Goal: Communication & Community: Ask a question

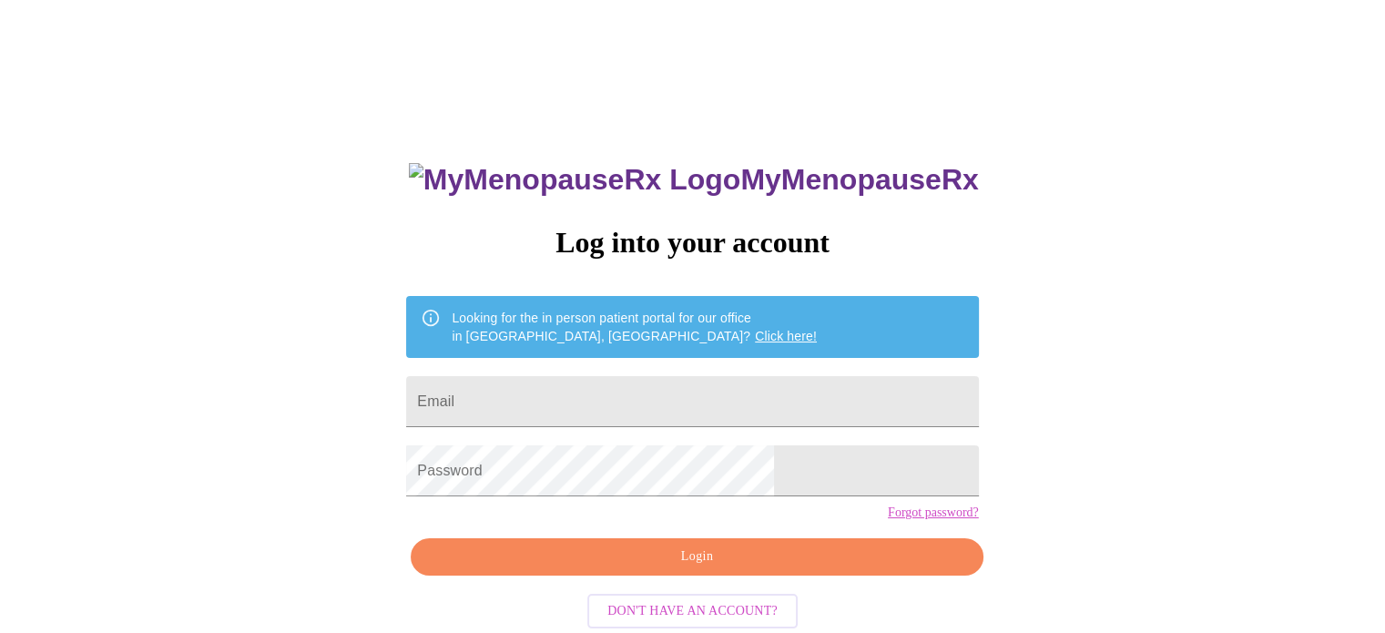
scroll to position [35, 0]
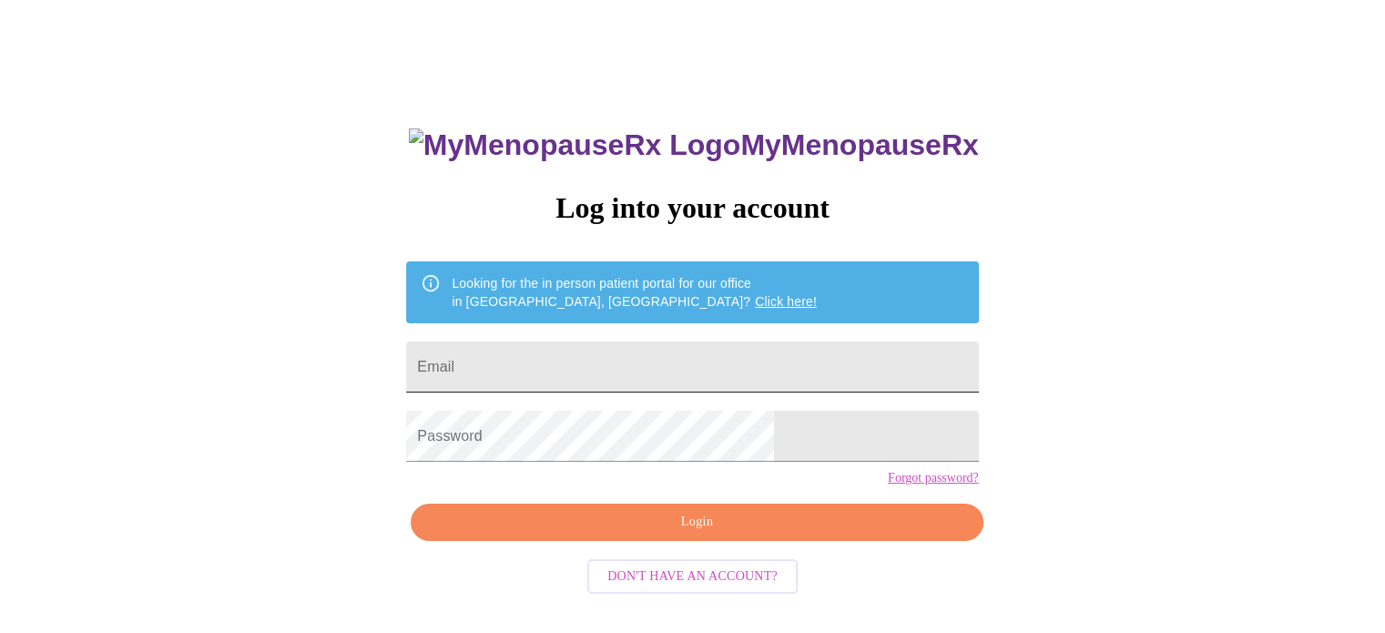
click at [802, 372] on input "Email" at bounding box center [692, 367] width 572 height 51
type input "[EMAIL_ADDRESS][DOMAIN_NAME]"
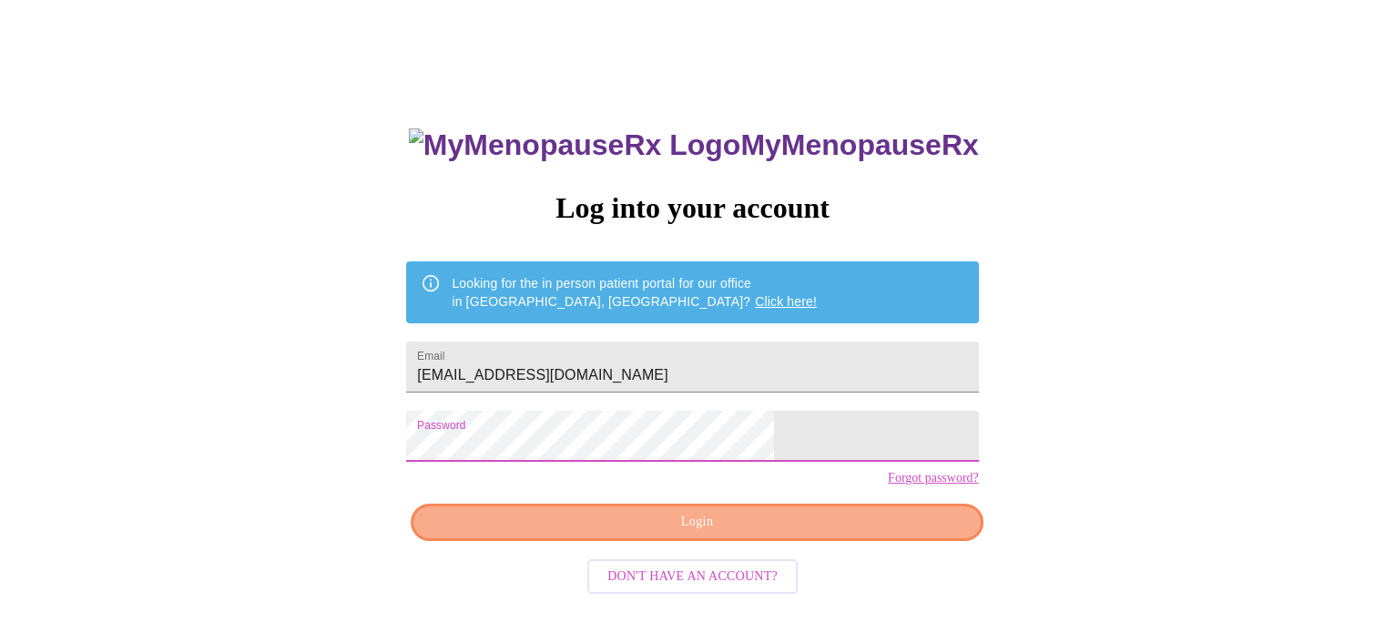
click at [810, 534] on span "Login" at bounding box center [697, 522] width 530 height 23
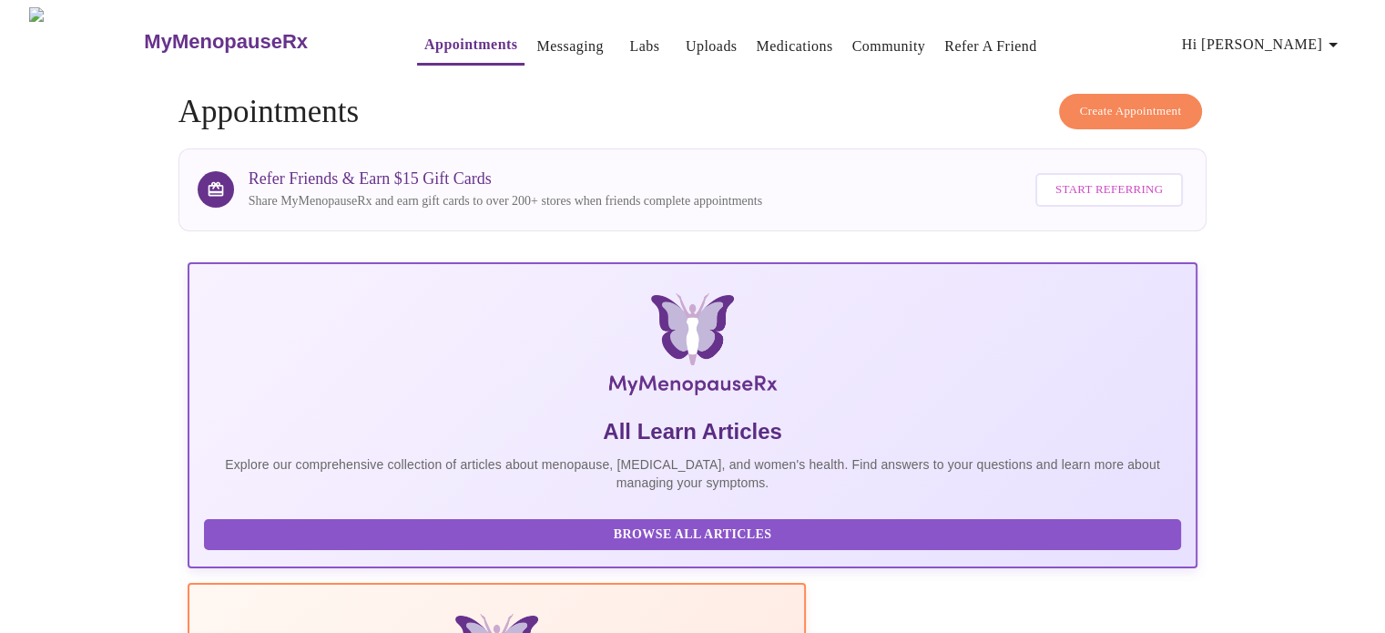
click at [536, 44] on link "Messaging" at bounding box center [569, 47] width 66 height 26
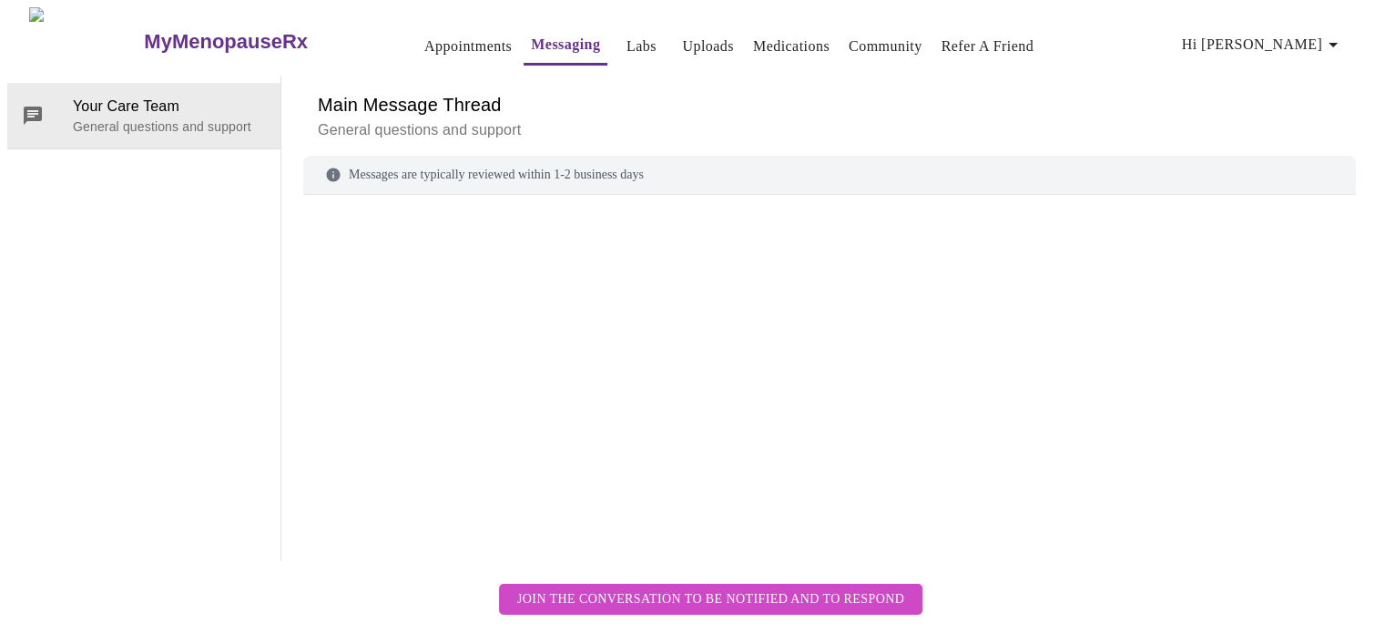
scroll to position [68, 0]
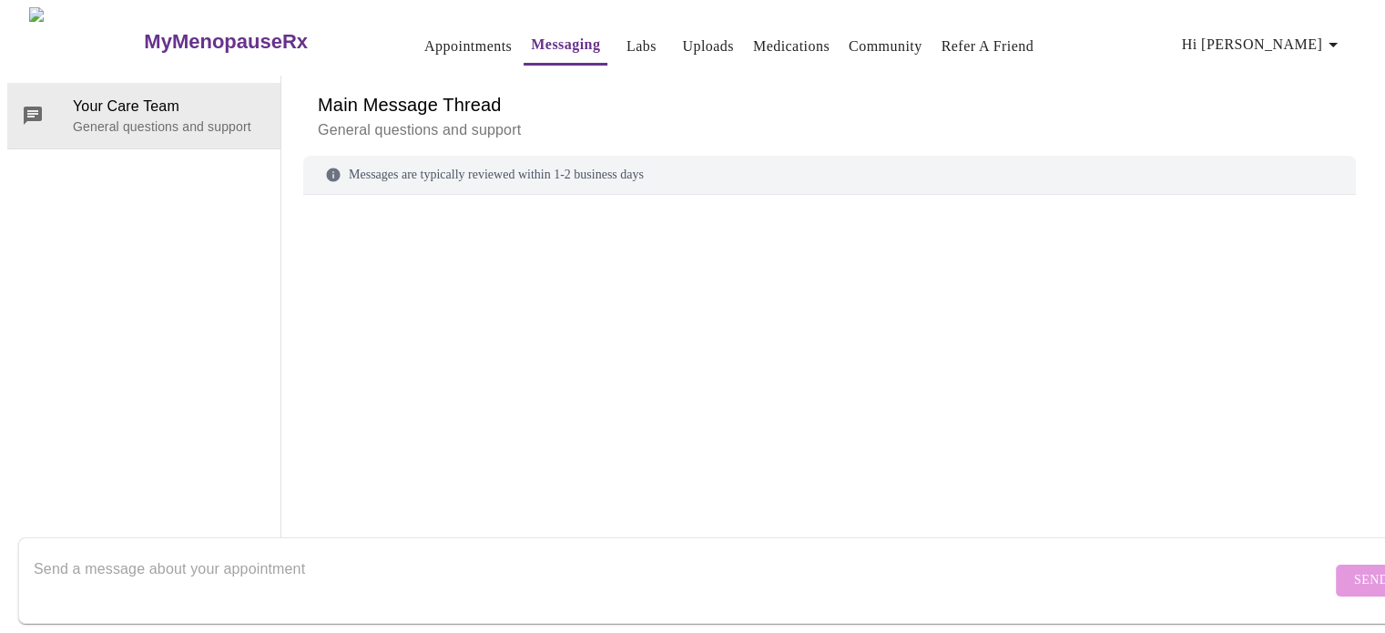
click at [723, 551] on textarea "Send a message about your appointment" at bounding box center [683, 580] width 1298 height 58
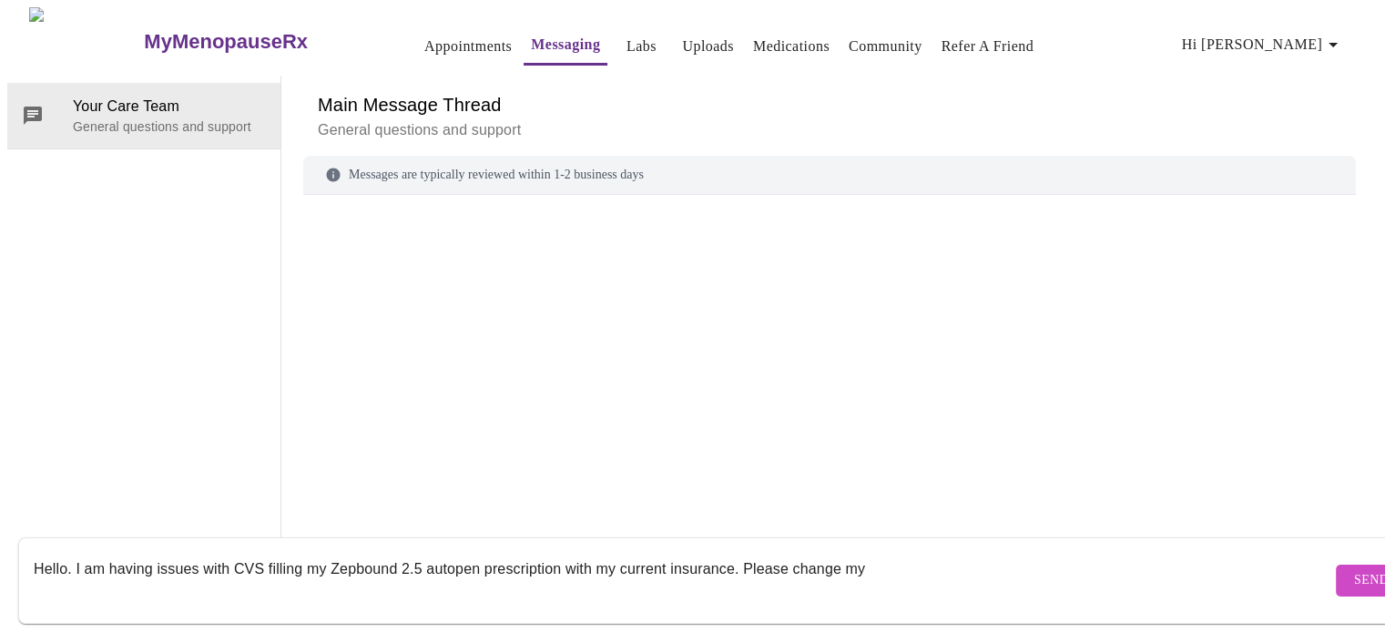
click at [905, 555] on textarea "Hello. I am having issues with CVS filling my Zepbound 2.5 autopen prescription…" at bounding box center [683, 580] width 1298 height 58
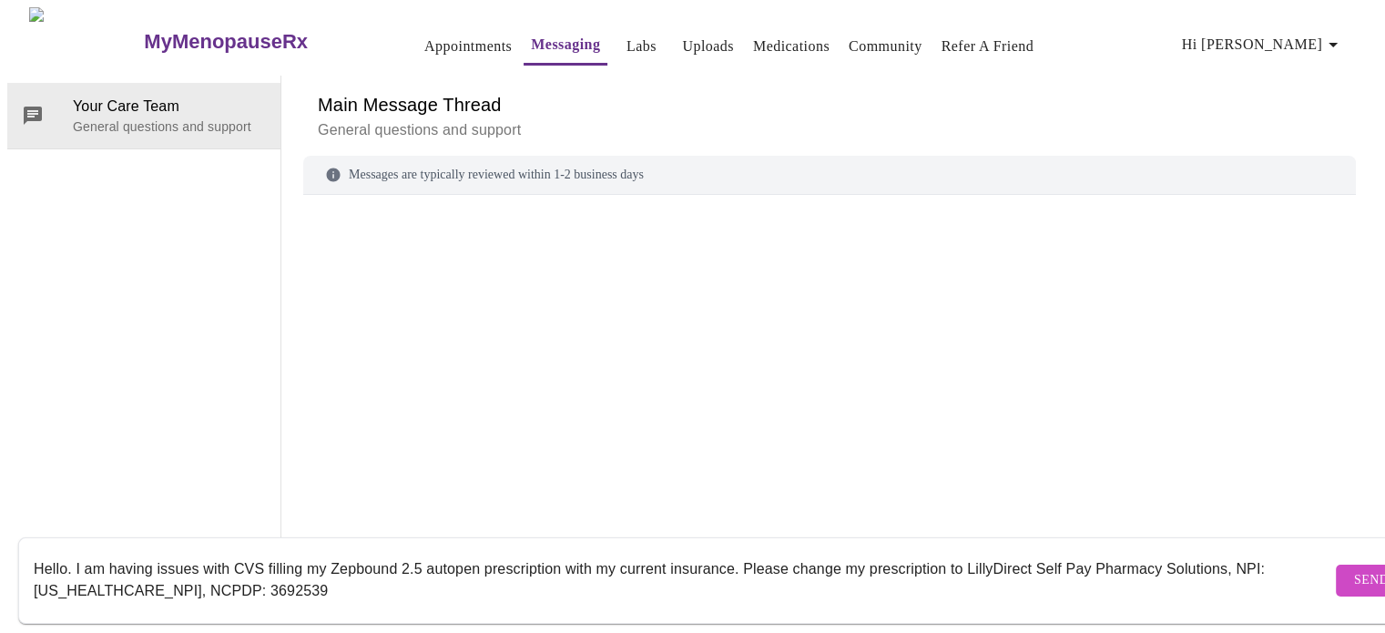
click at [961, 556] on textarea "Hello. I am having issues with CVS filling my Zepbound 2.5 autopen prescription…" at bounding box center [683, 580] width 1298 height 58
click at [516, 574] on textarea "Hello. I am having issues with CVS filling my Zepbound 2.5 autopen prescription…" at bounding box center [683, 580] width 1298 height 58
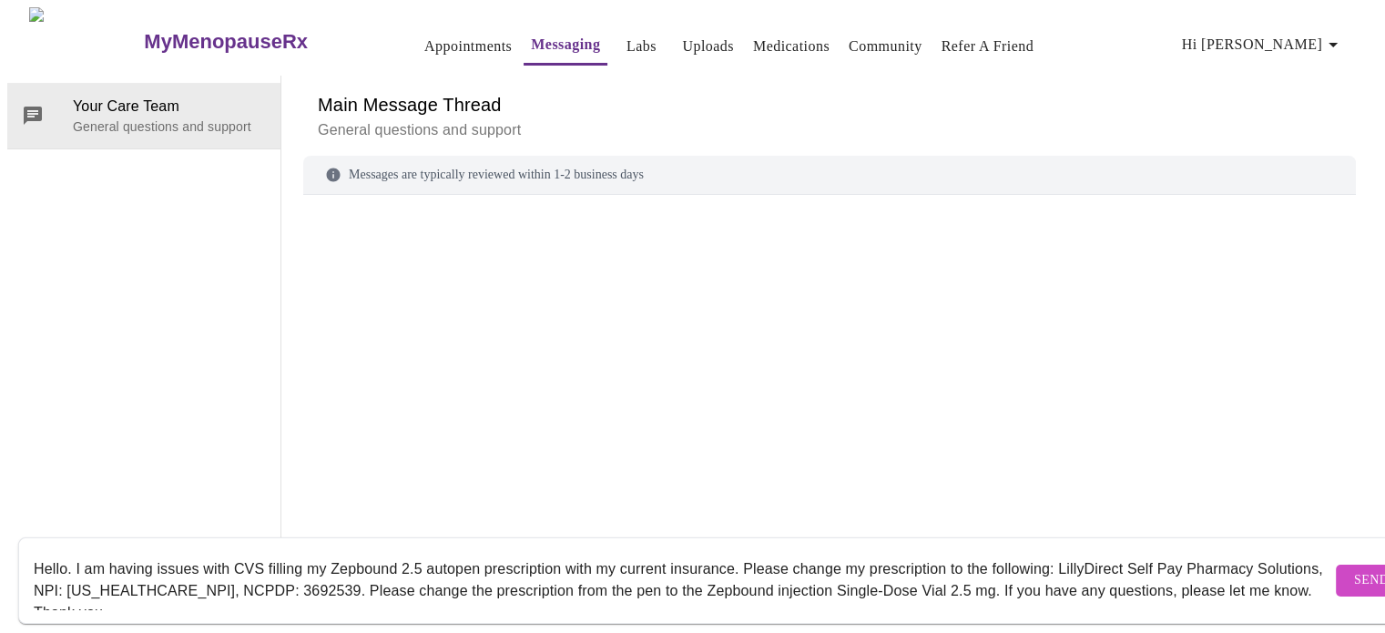
click at [590, 565] on textarea "Hello. I am having issues with CVS filling my Zepbound 2.5 autopen prescription…" at bounding box center [683, 580] width 1298 height 58
drag, startPoint x: 587, startPoint y: 553, endPoint x: 565, endPoint y: 542, distance: 24.4
click at [565, 551] on textarea "Hello. I am having issues with CVS filling my Zepbound 2.5 autopen prescription…" at bounding box center [683, 580] width 1298 height 58
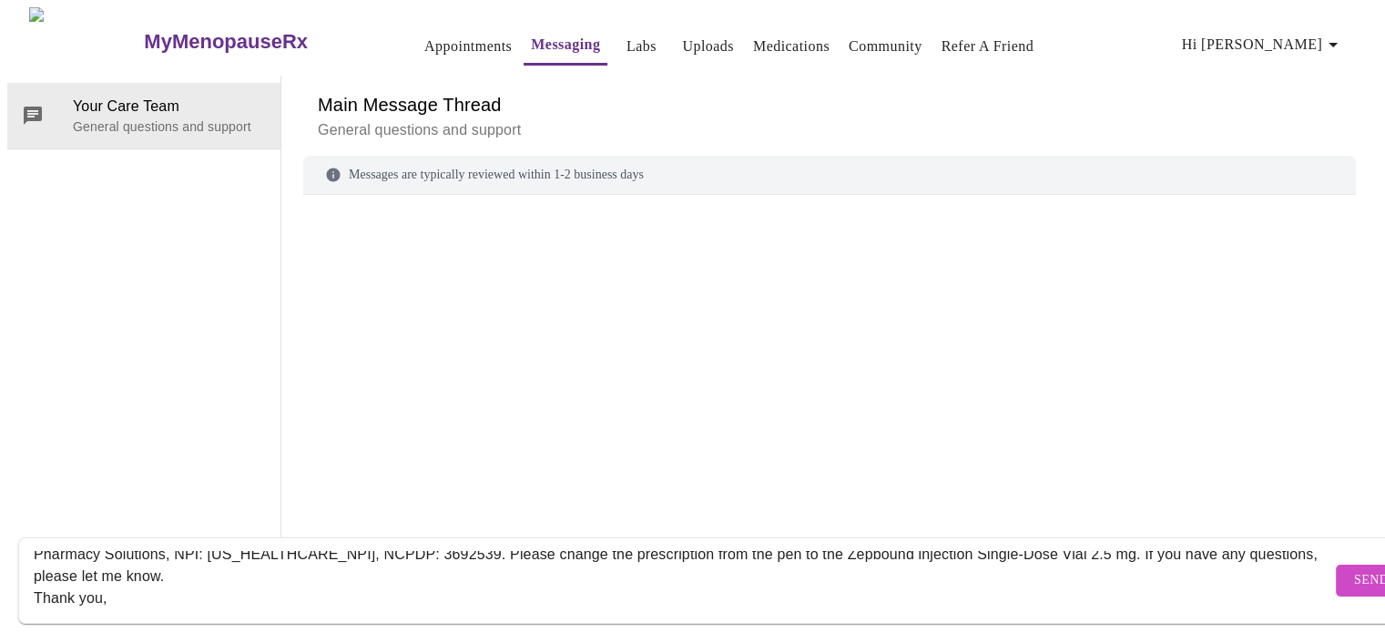
scroll to position [8, 0]
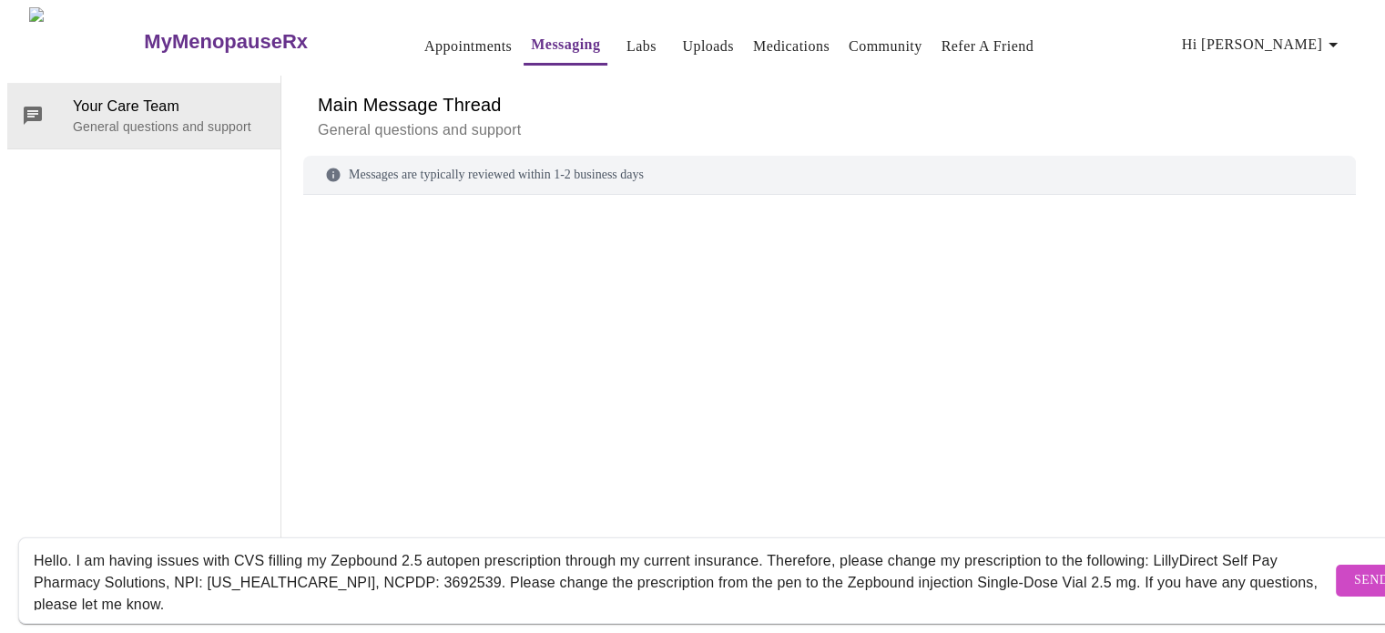
click at [483, 551] on textarea "Hello. I am having issues with CVS filling my Zepbound 2.5 autopen prescription…" at bounding box center [683, 580] width 1298 height 58
drag, startPoint x: 1253, startPoint y: 541, endPoint x: 1259, endPoint y: 552, distance: 12.2
click at [1255, 551] on textarea "Hello. I am having issues with CVS filling my Zepbound 2.5 pre-filled single-do…" at bounding box center [683, 580] width 1298 height 58
click at [612, 579] on textarea "Hello. I am having issues with CVS filling my Zepbound 2.5 pre-filled single-do…" at bounding box center [683, 580] width 1298 height 58
drag, startPoint x: 992, startPoint y: 560, endPoint x: 847, endPoint y: 556, distance: 144.9
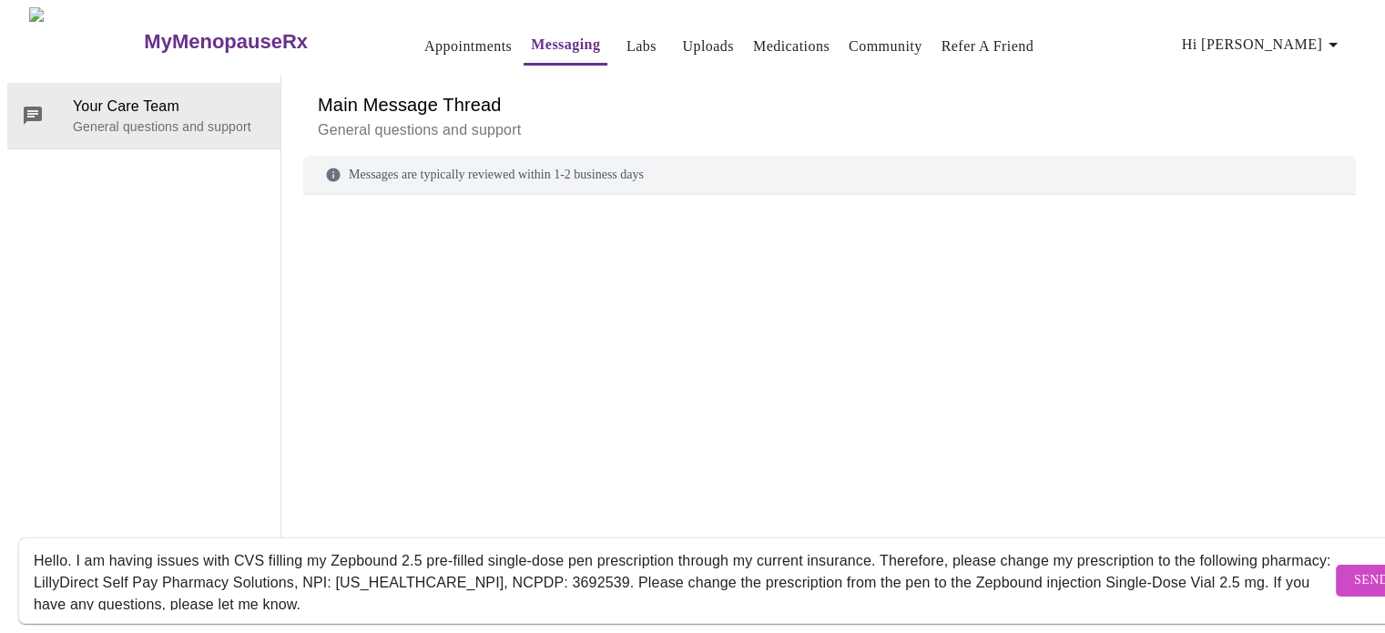
click at [847, 556] on textarea "Hello. I am having issues with CVS filling my Zepbound 2.5 pre-filled single-do…" at bounding box center [683, 580] width 1298 height 58
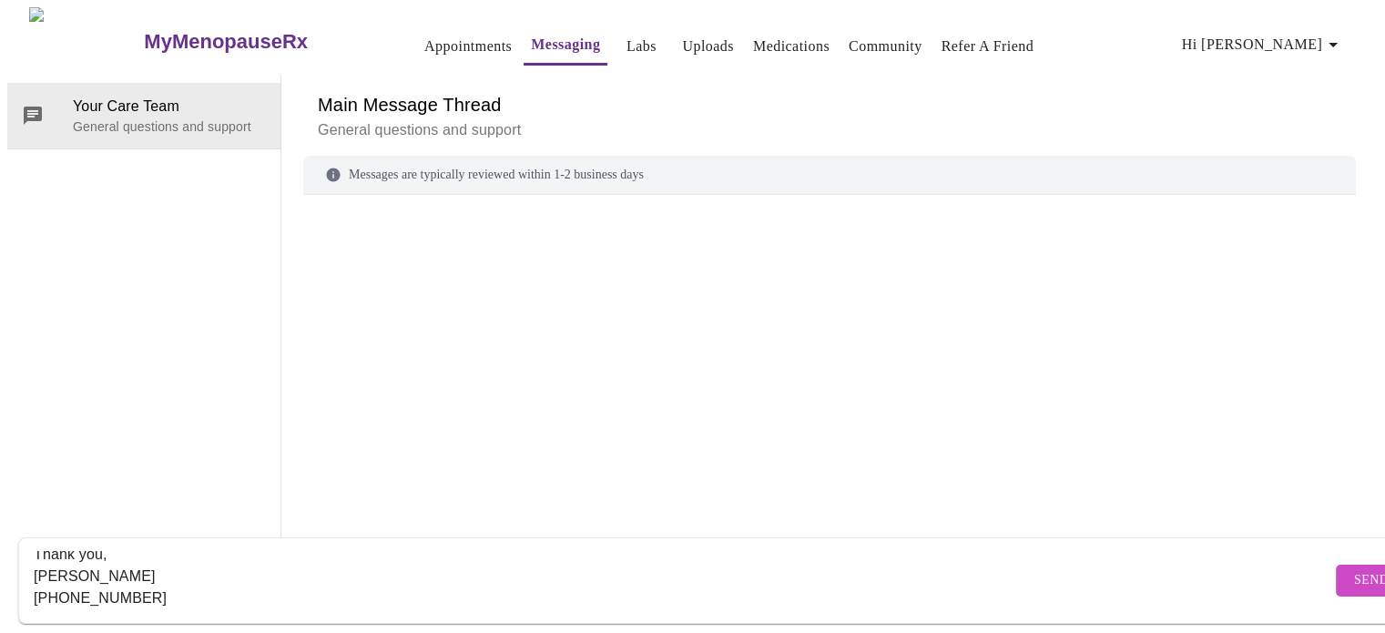
scroll to position [81, 0]
click at [192, 572] on textarea "Hello. I am having issues with CVS filling my Zepbound 2.5 pre-filled single-do…" at bounding box center [683, 580] width 1298 height 58
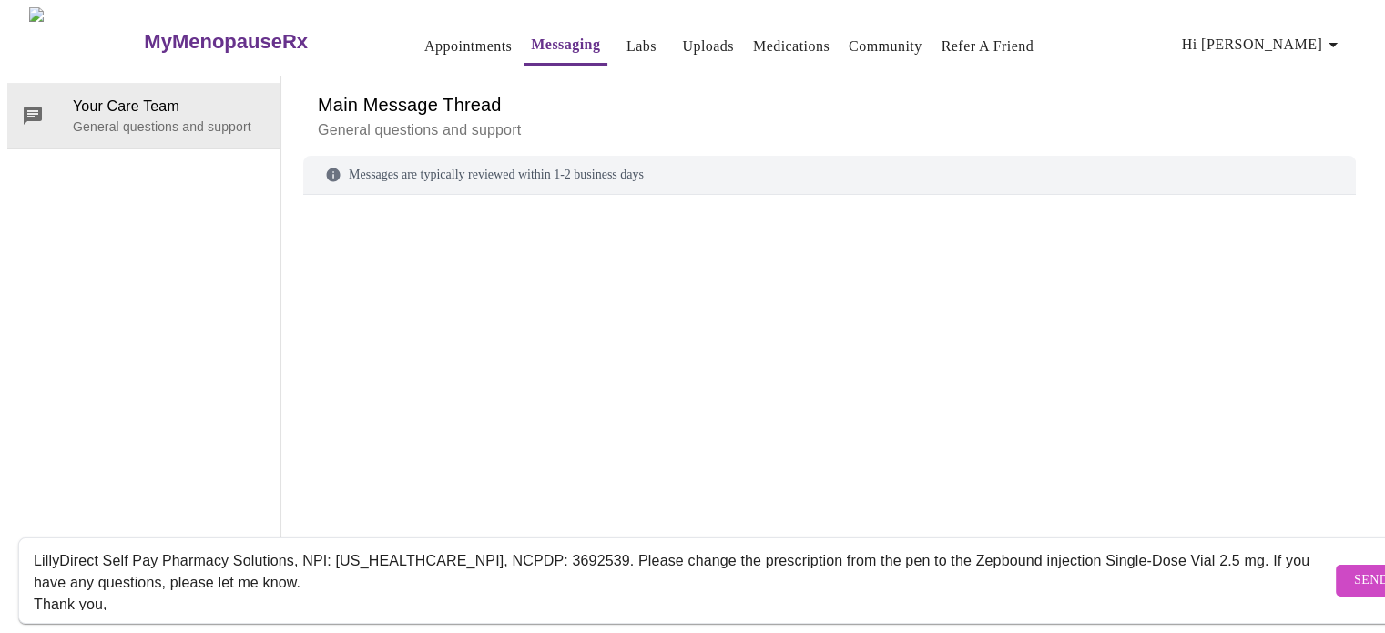
scroll to position [8, 0]
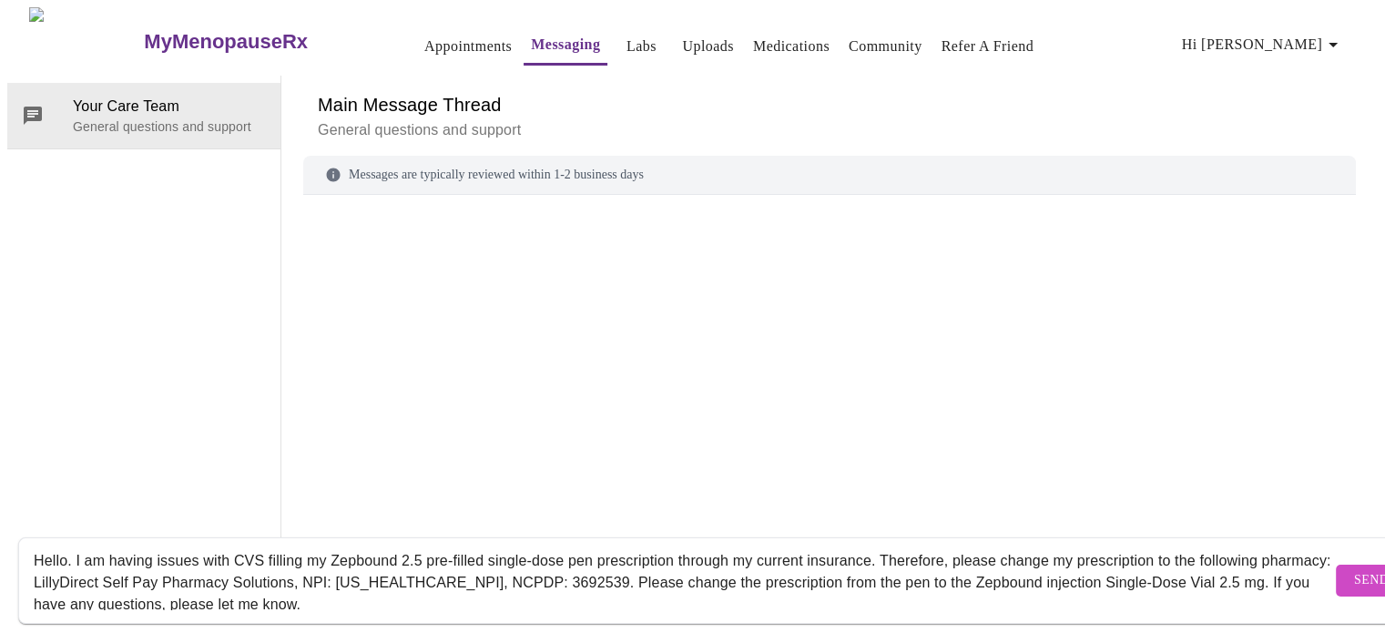
click at [106, 559] on textarea "Hello. I am having issues with CVS filling my Zepbound 2.5 pre-filled single-do…" at bounding box center [683, 580] width 1298 height 58
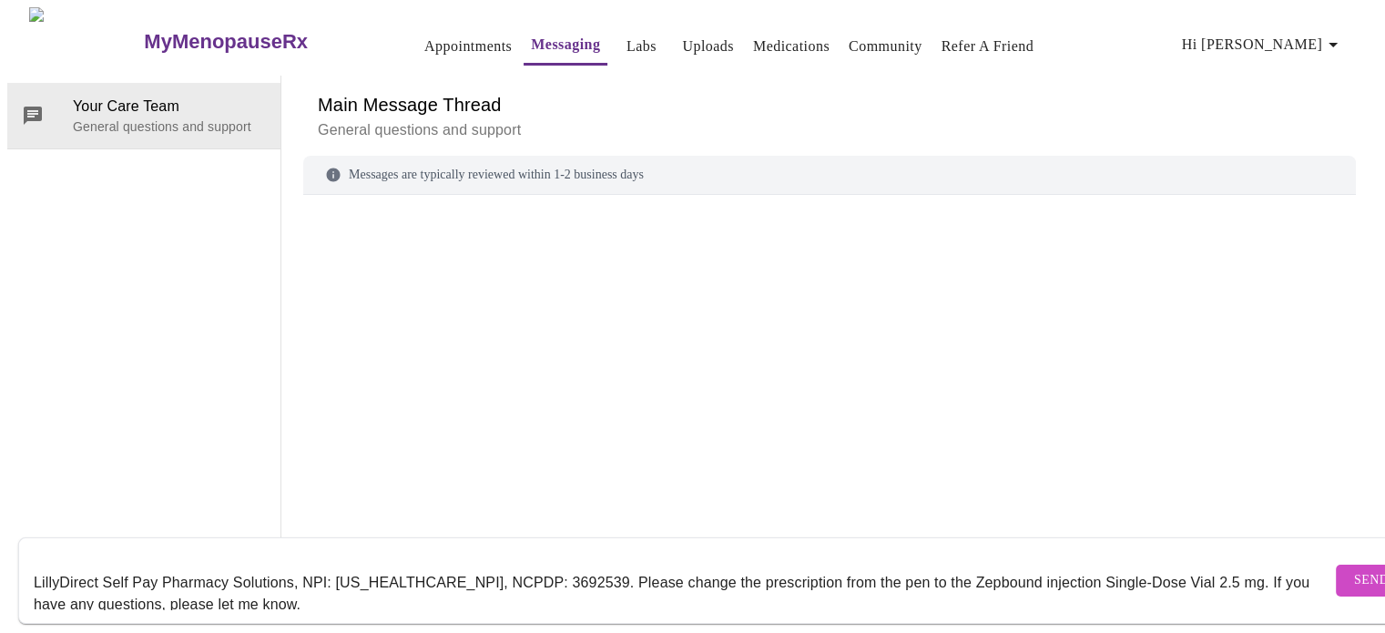
scroll to position [30, 0]
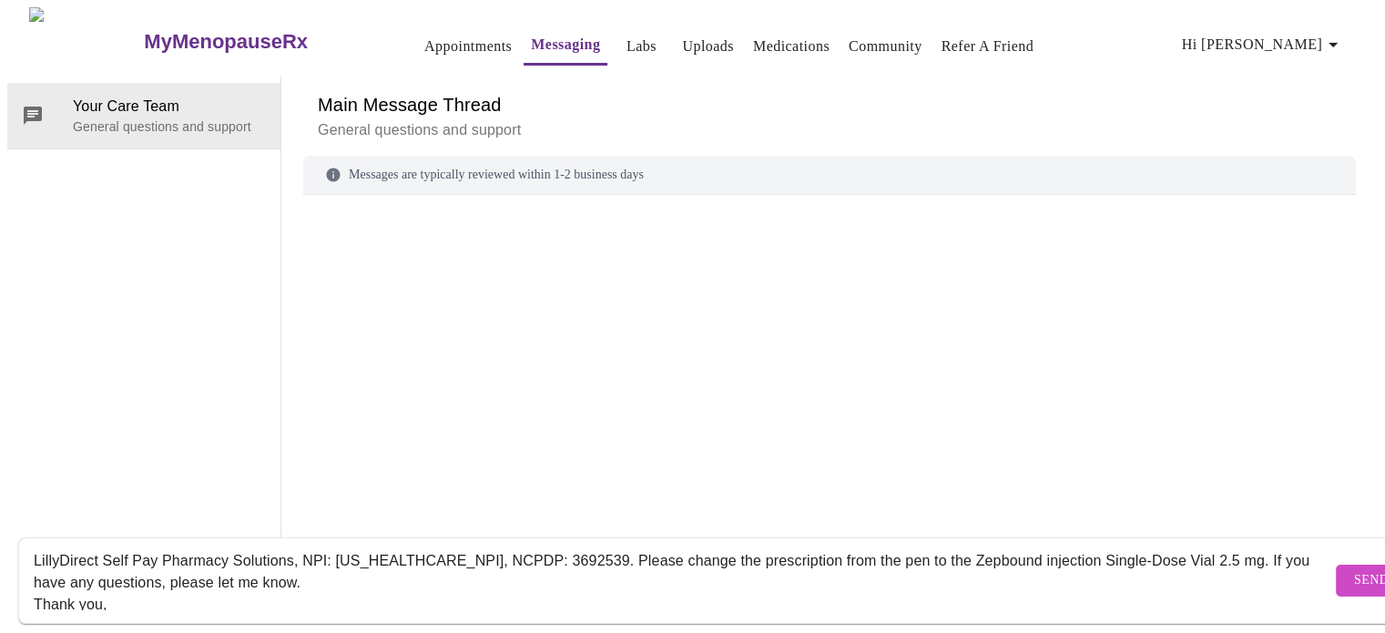
click at [133, 551] on textarea "Hello. I am having issues with CVS filling my Zepbound 2.5 pre-filled single-do…" at bounding box center [683, 580] width 1298 height 58
click at [633, 551] on textarea "Hello. I am having issues with CVS filling my Zepbound 2.5 pre-filled single-do…" at bounding box center [683, 580] width 1298 height 58
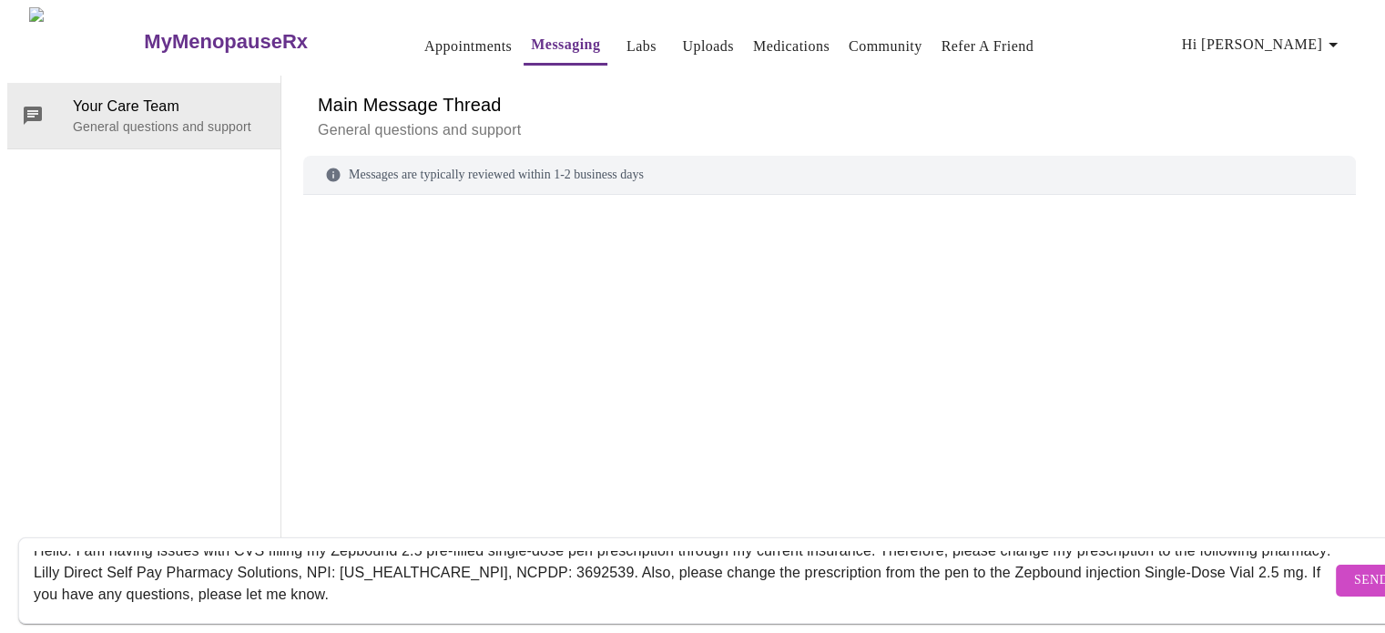
scroll to position [18, 0]
click at [1230, 563] on textarea "Hello. I am having issues with CVS filling my Zepbound 2.5 pre-filled single-do…" at bounding box center [683, 580] width 1298 height 58
click at [1144, 426] on div "Messages are typically reviewed within 1-2 business days" at bounding box center [829, 358] width 1053 height 405
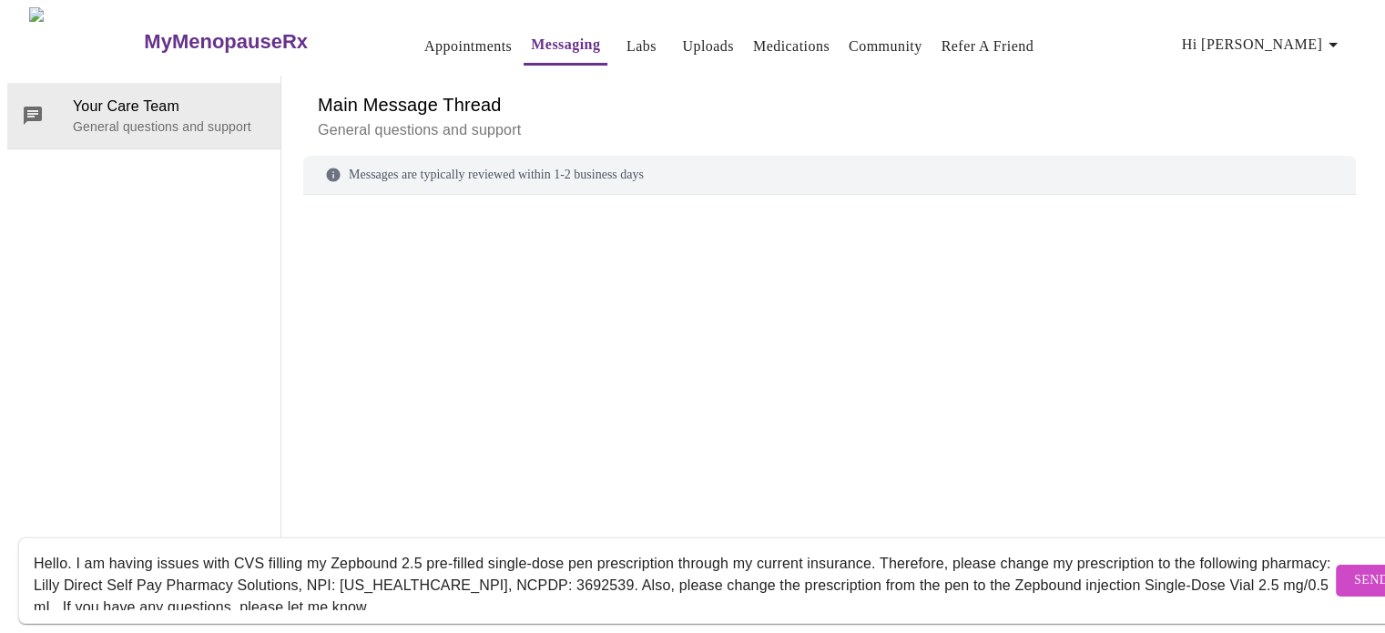
scroll to position [4, 0]
click at [924, 568] on textarea "Hello. I am having issues with CVS filling my Zepbound 2.5 pre-filled single-do…" at bounding box center [683, 580] width 1298 height 58
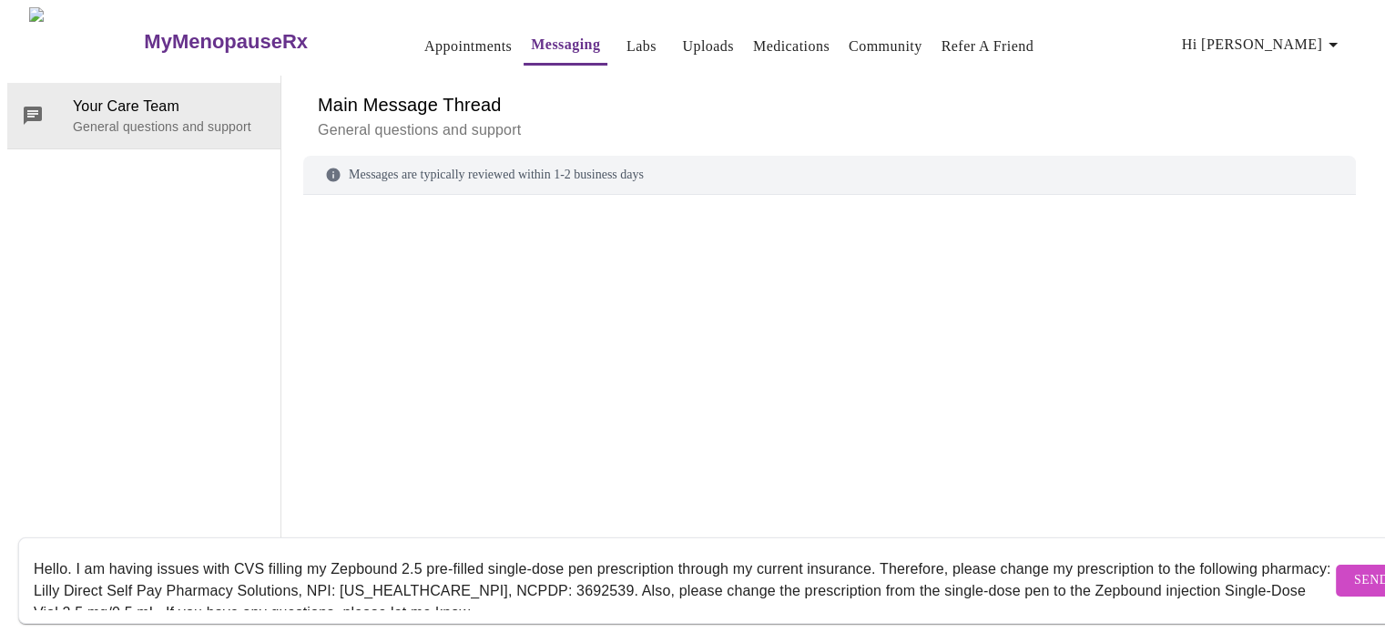
click at [1040, 552] on textarea "Hello. I am having issues with CVS filling my Zepbound 2.5 pre-filled single-do…" at bounding box center [683, 580] width 1298 height 58
click at [160, 575] on textarea "Hello. I am having issues with CVS filling my Zepbound 2.5 pre-filled single-do…" at bounding box center [683, 580] width 1298 height 58
click at [874, 551] on textarea "Hello. I am having issues with CVS filling my Zepbound 2.5 pre-filled single-do…" at bounding box center [683, 580] width 1298 height 58
type textarea "Hello. I am having issues with CVS filling my Zepbound 2.5 pre-filled single-do…"
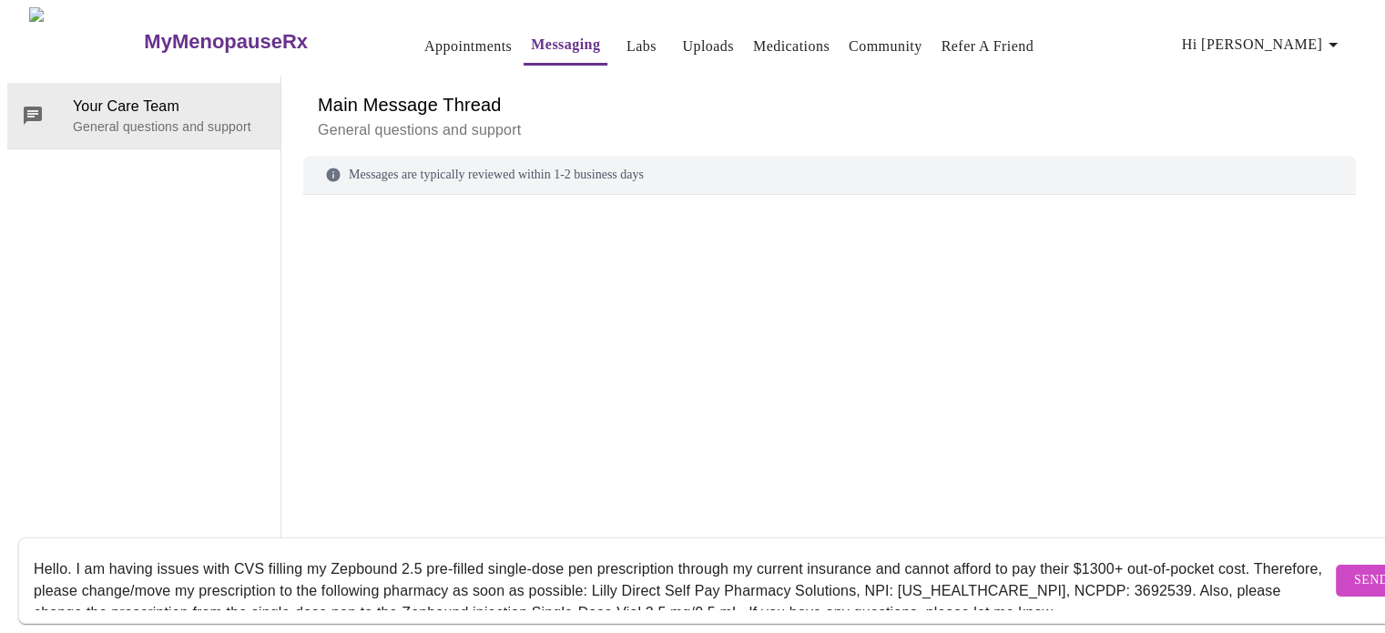
click at [1336, 577] on button "Send" at bounding box center [1371, 581] width 71 height 32
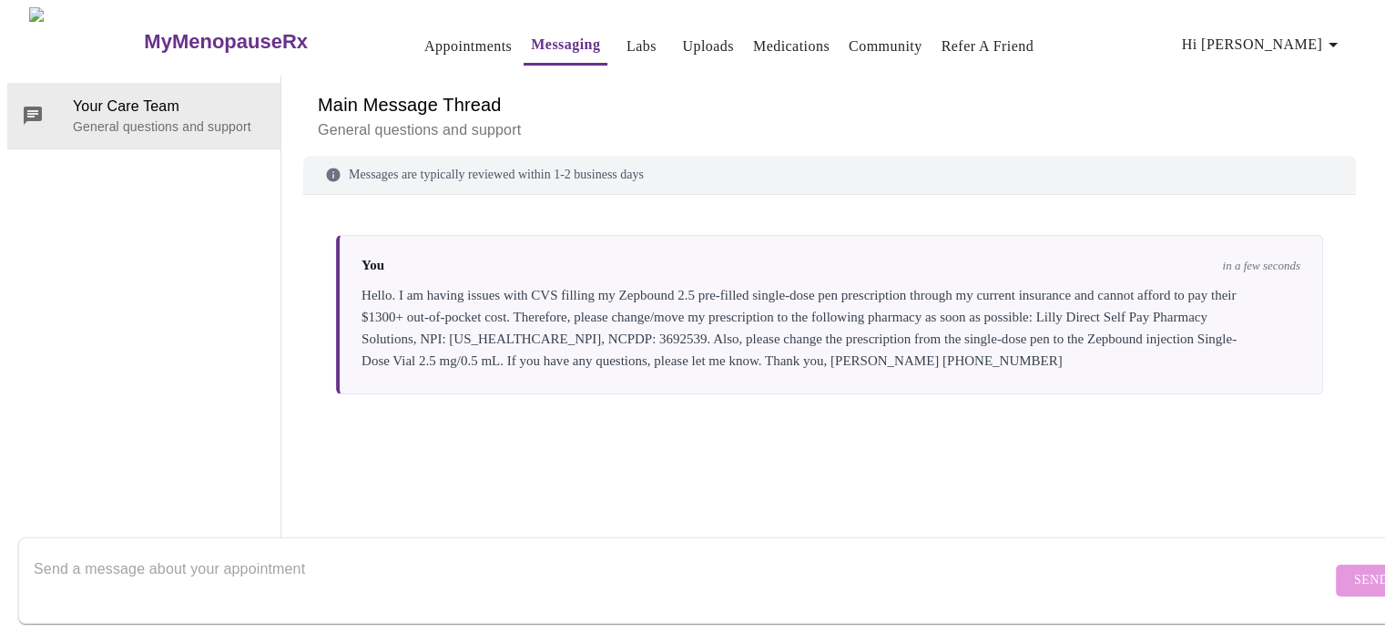
click at [840, 551] on textarea "Send a message about your appointment" at bounding box center [683, 580] width 1298 height 58
click at [1312, 43] on span "Hi [PERSON_NAME]" at bounding box center [1263, 45] width 162 height 26
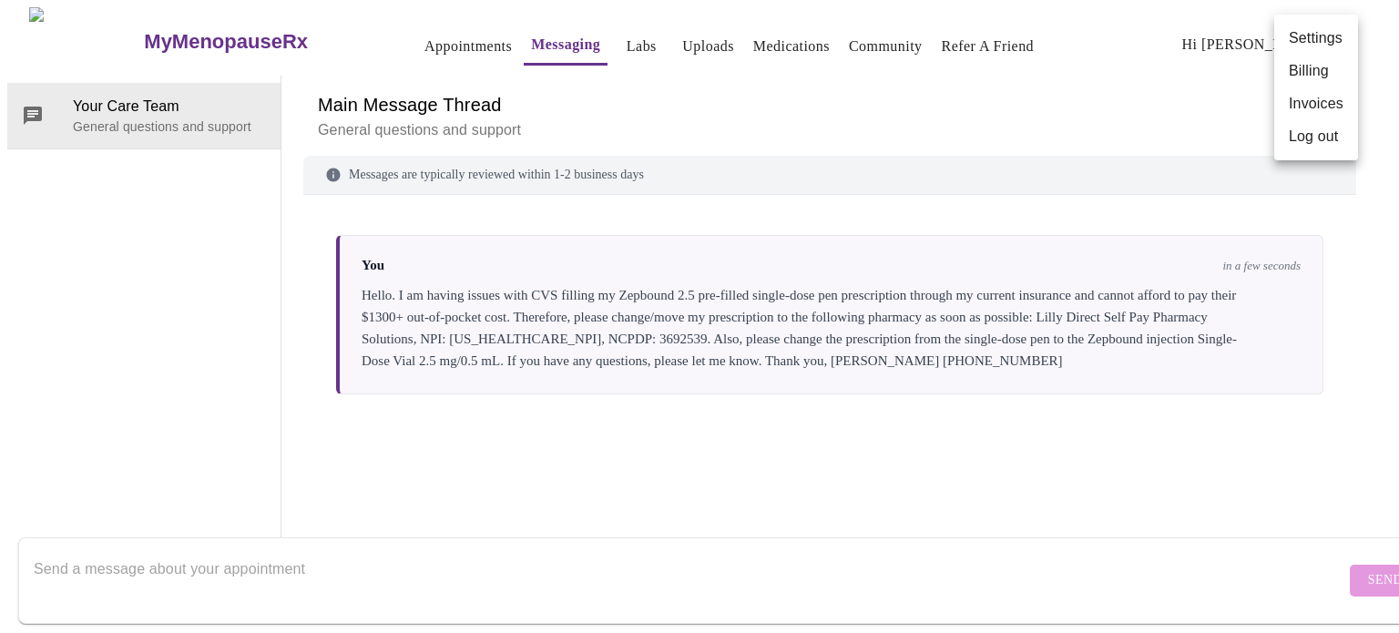
click at [1337, 143] on li "Log out" at bounding box center [1316, 136] width 84 height 33
